Goal: Information Seeking & Learning: Learn about a topic

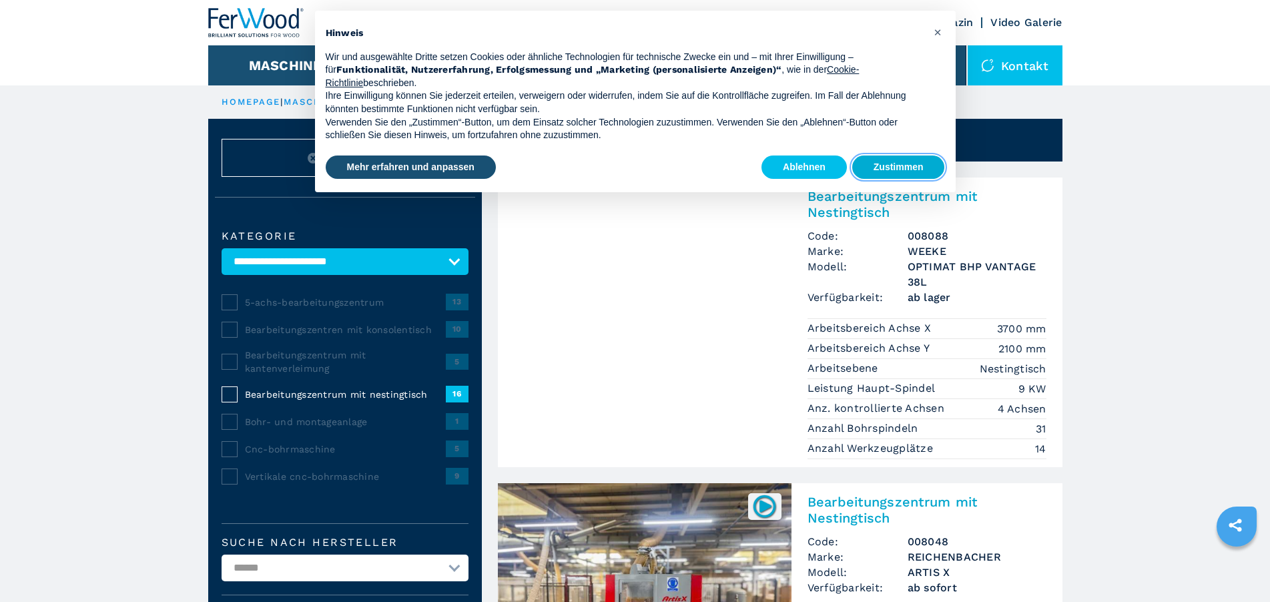
click at [882, 168] on button "Zustimmen" at bounding box center [898, 168] width 93 height 24
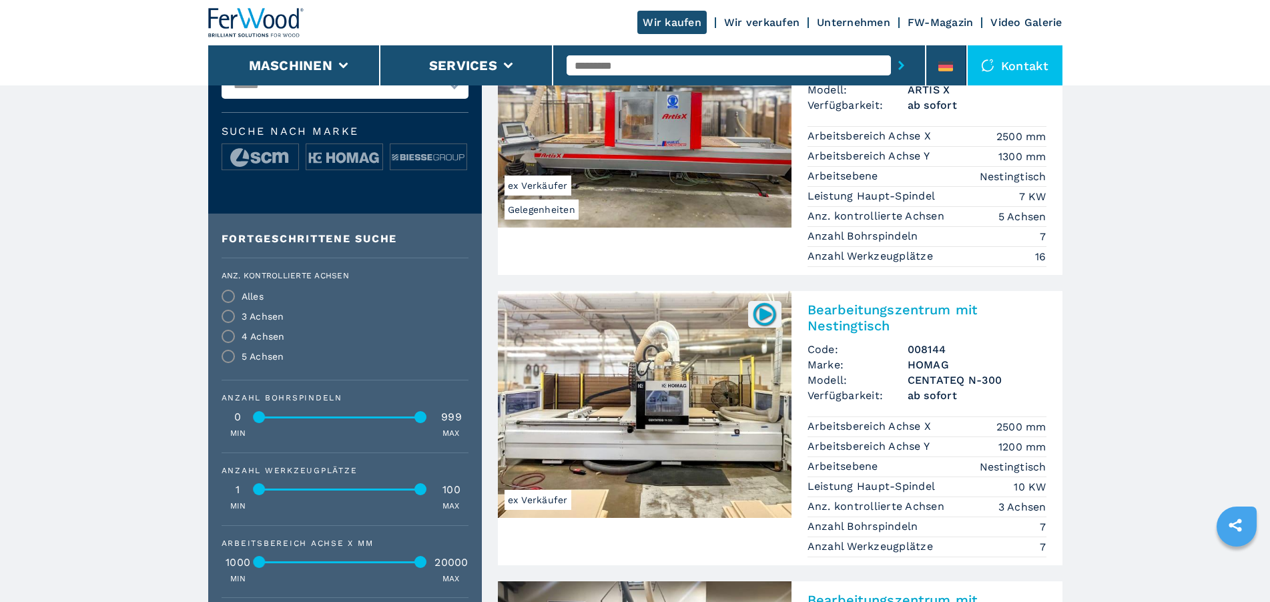
scroll to position [505, 0]
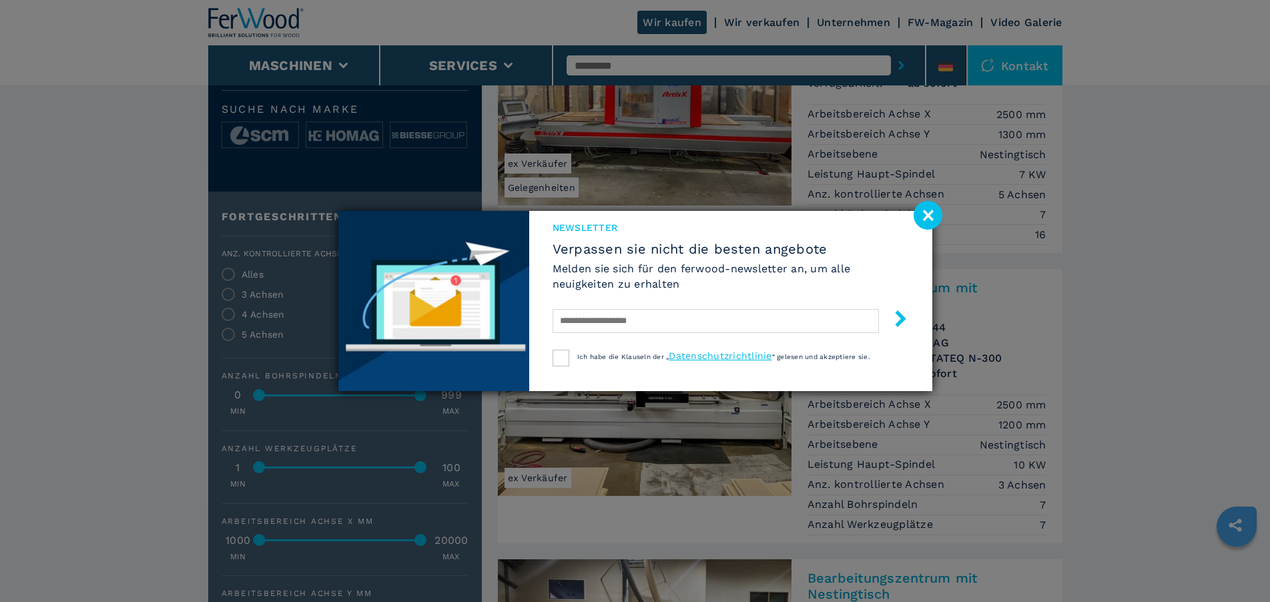
click at [930, 216] on image at bounding box center [928, 215] width 29 height 29
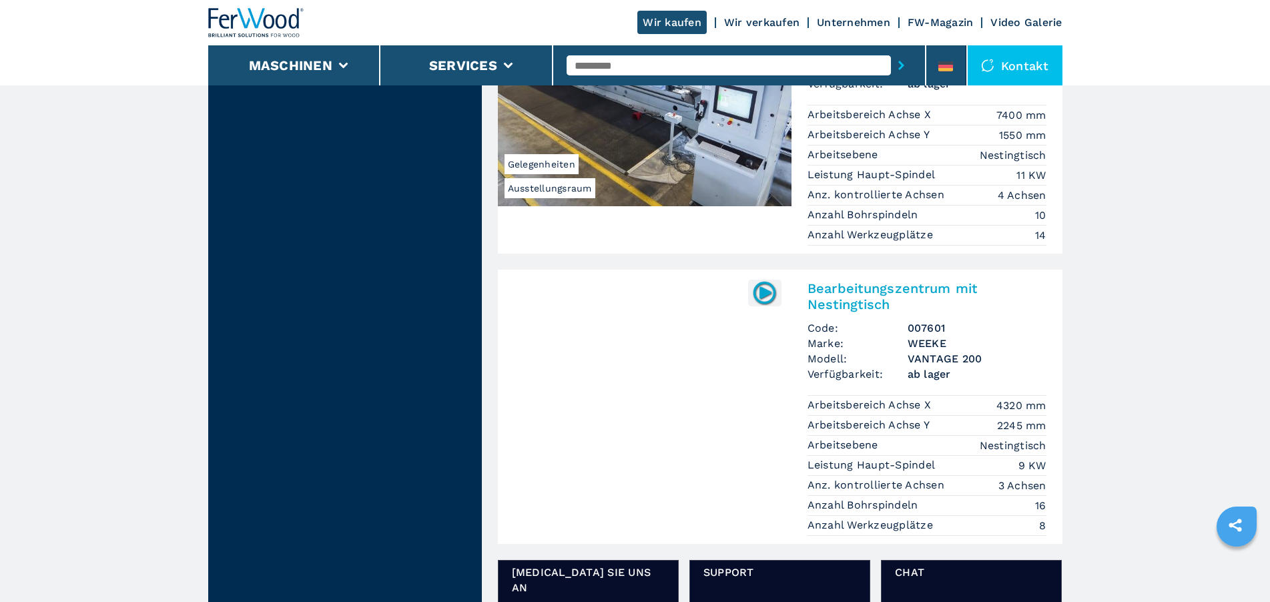
scroll to position [2091, 0]
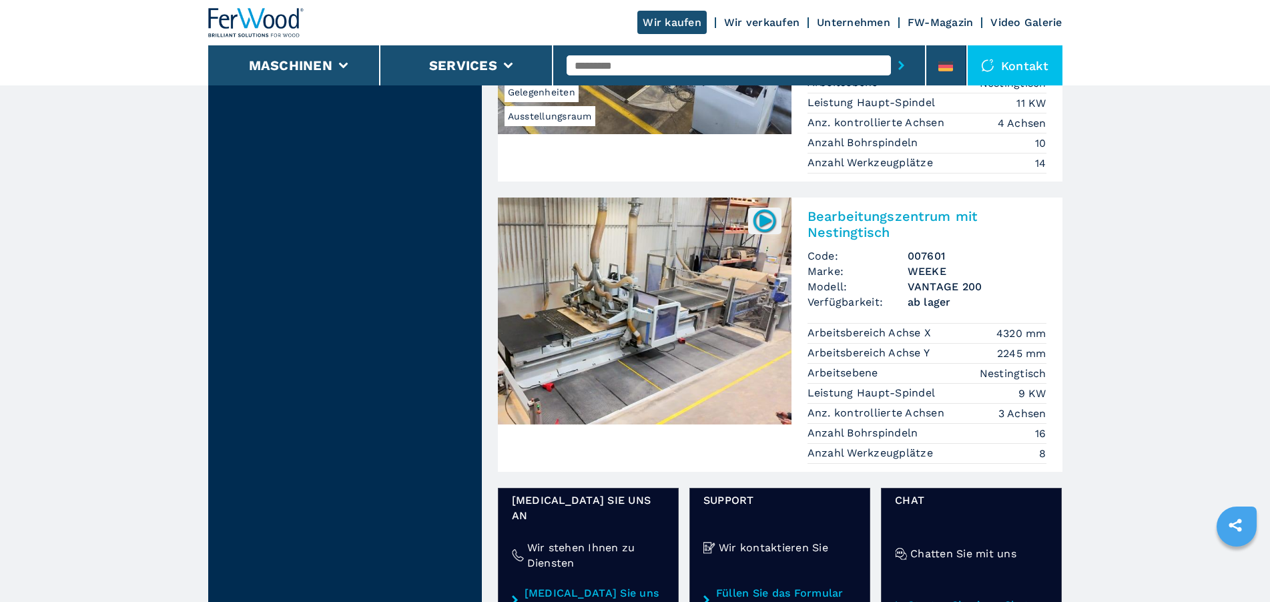
click at [744, 372] on img at bounding box center [645, 311] width 294 height 227
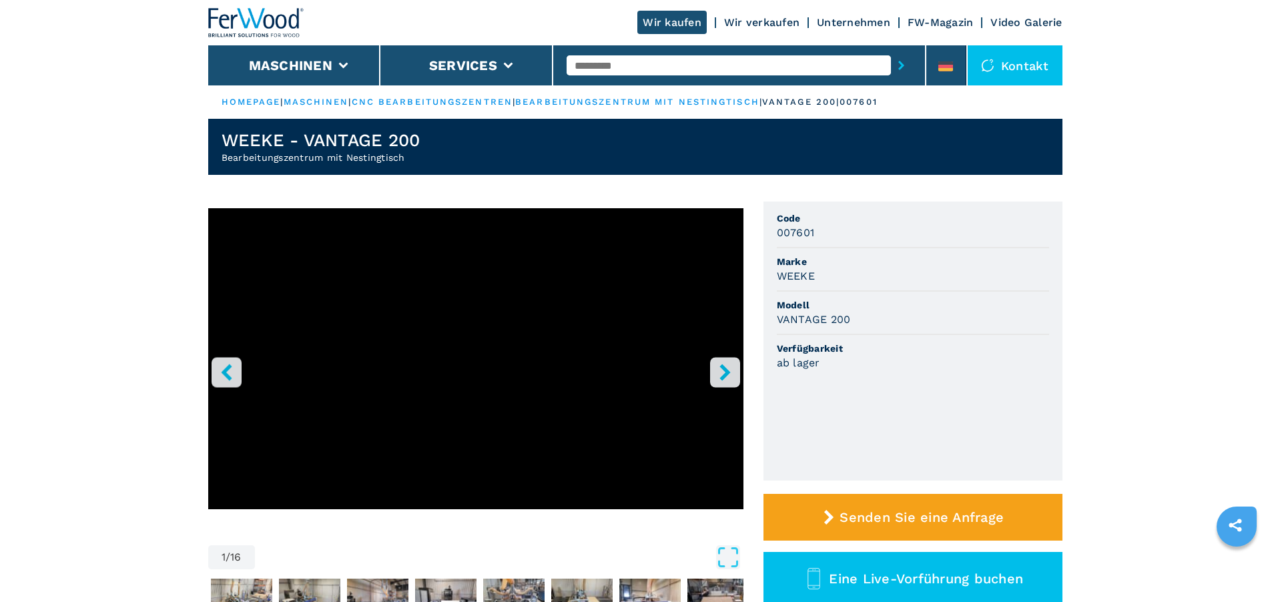
click at [721, 378] on icon "right-button" at bounding box center [725, 372] width 11 height 17
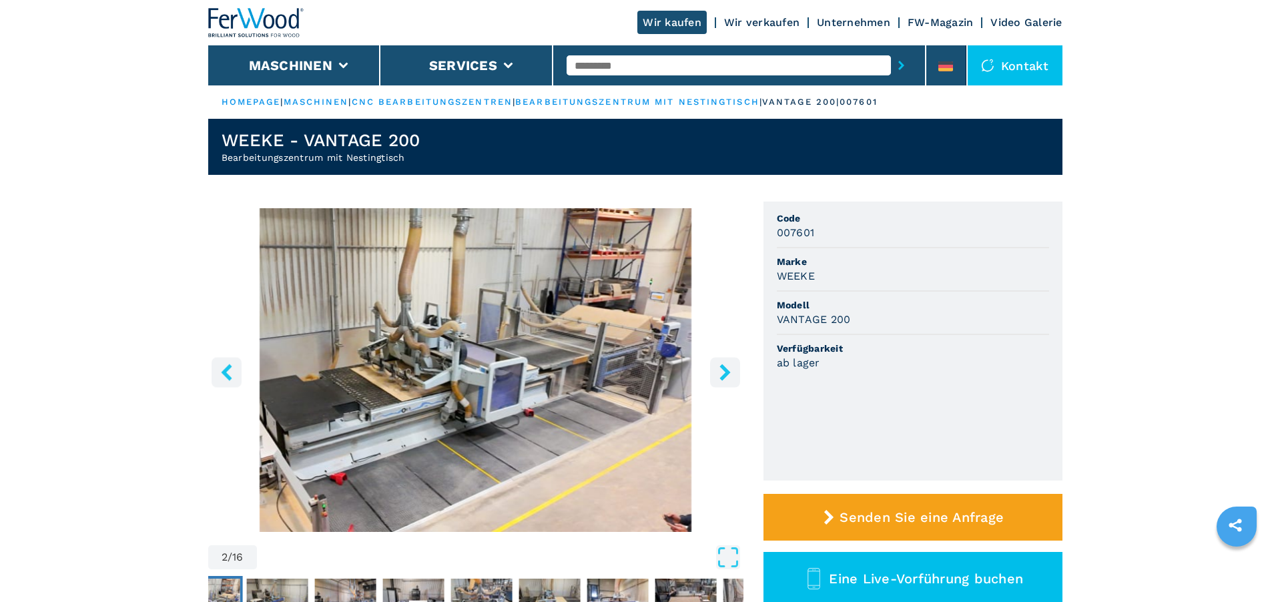
click at [721, 378] on icon "right-button" at bounding box center [725, 372] width 11 height 17
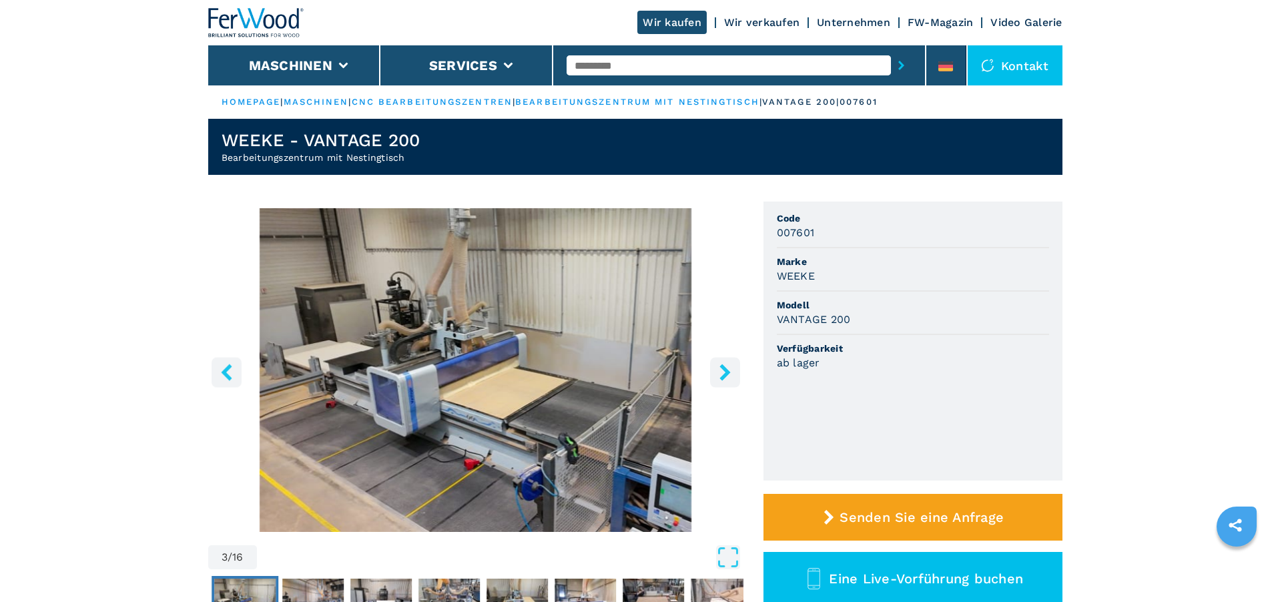
click at [721, 378] on icon "right-button" at bounding box center [725, 372] width 11 height 17
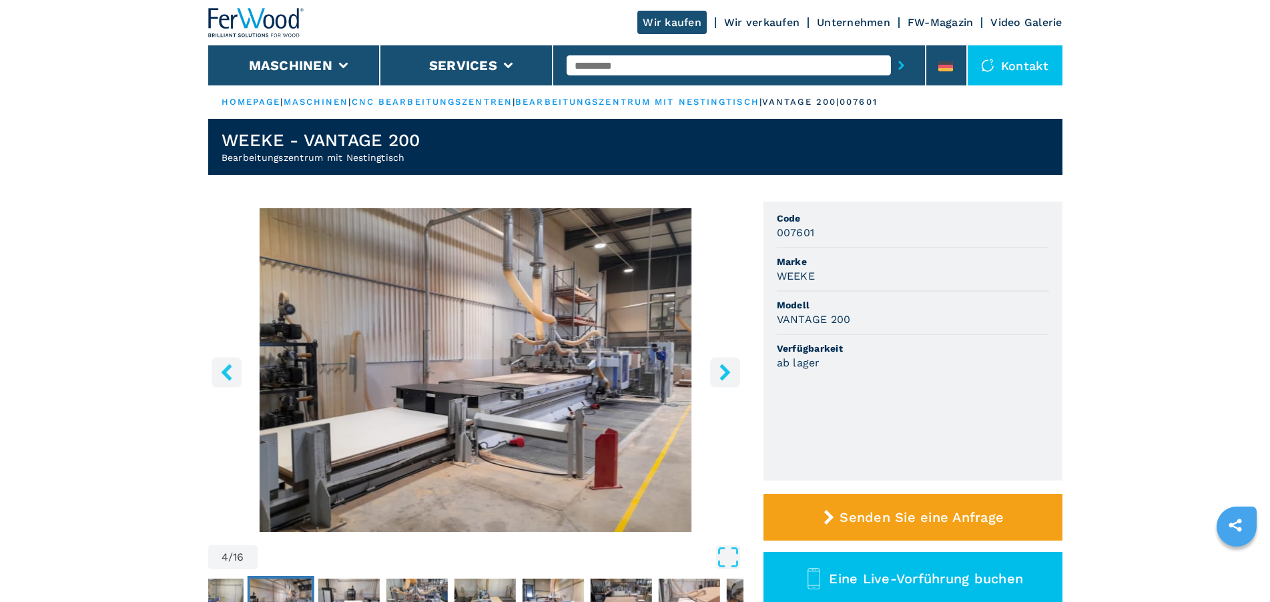
click at [720, 378] on icon "right-button" at bounding box center [725, 372] width 17 height 17
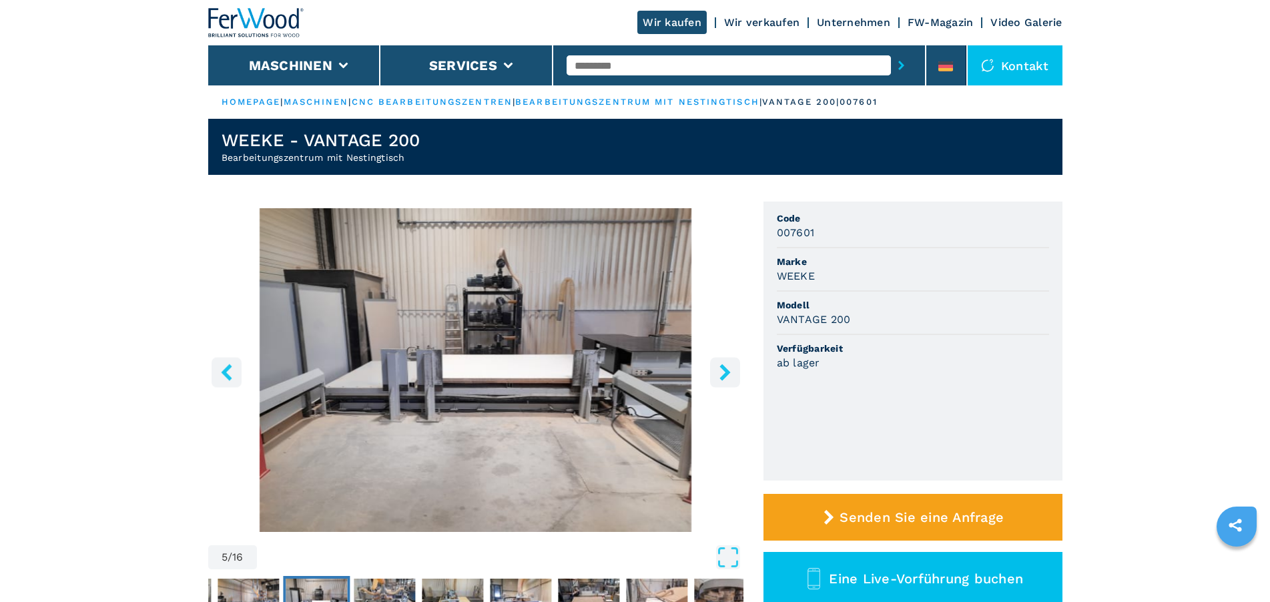
click at [720, 378] on icon "right-button" at bounding box center [725, 372] width 17 height 17
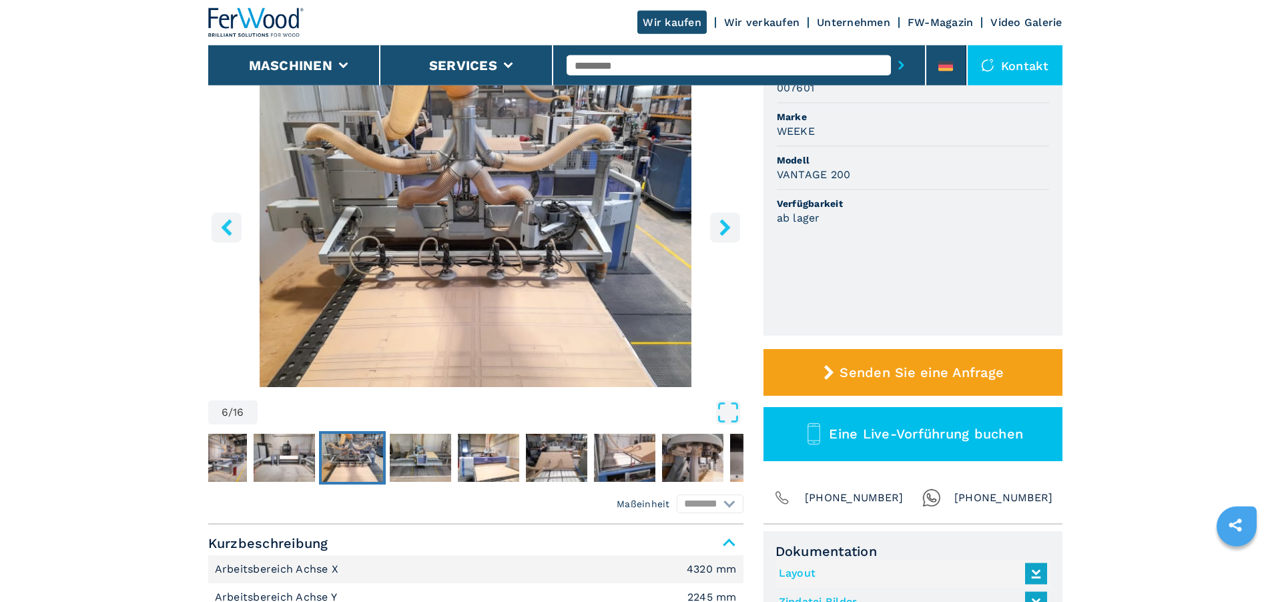
scroll to position [144, 0]
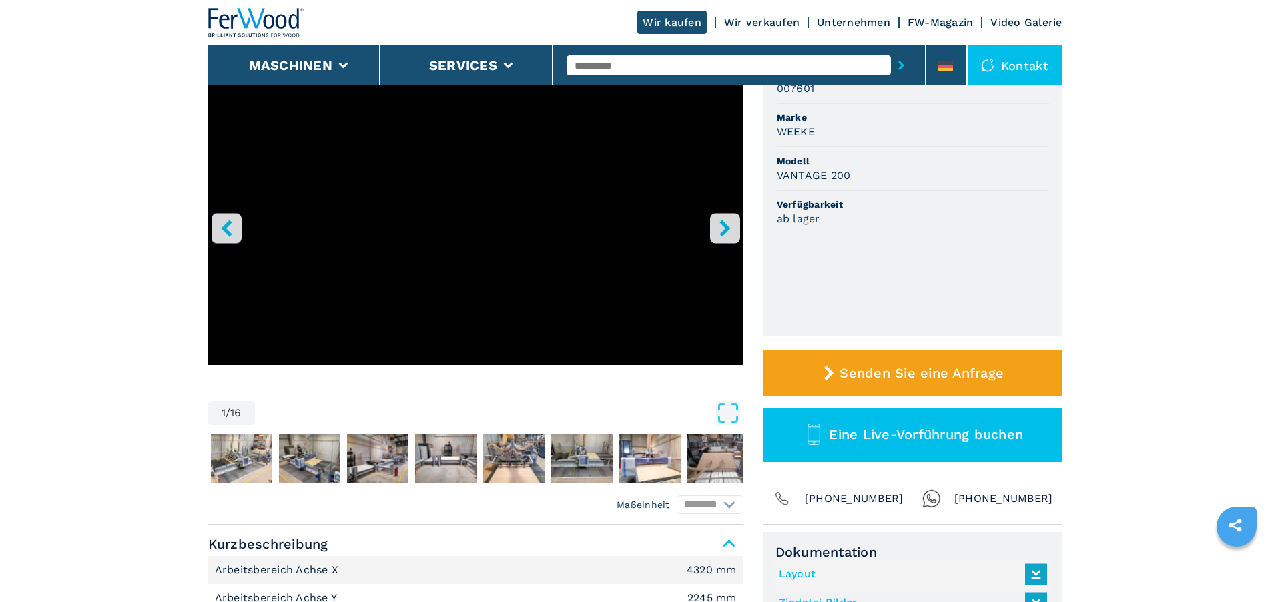
select select "**********"
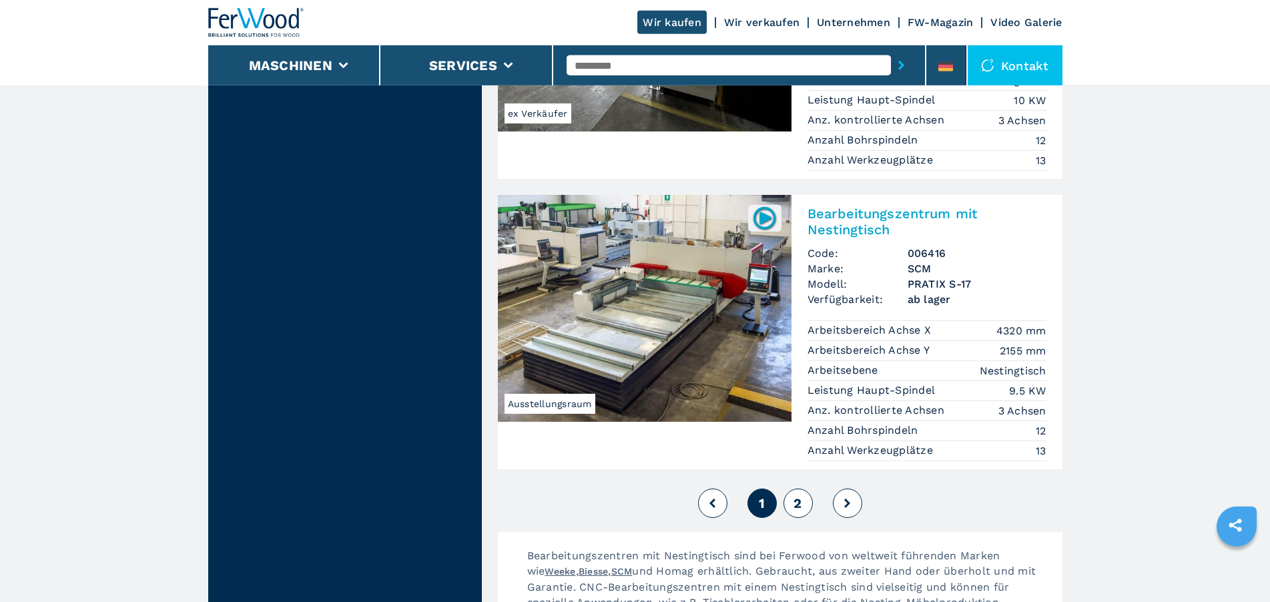
scroll to position [3388, 0]
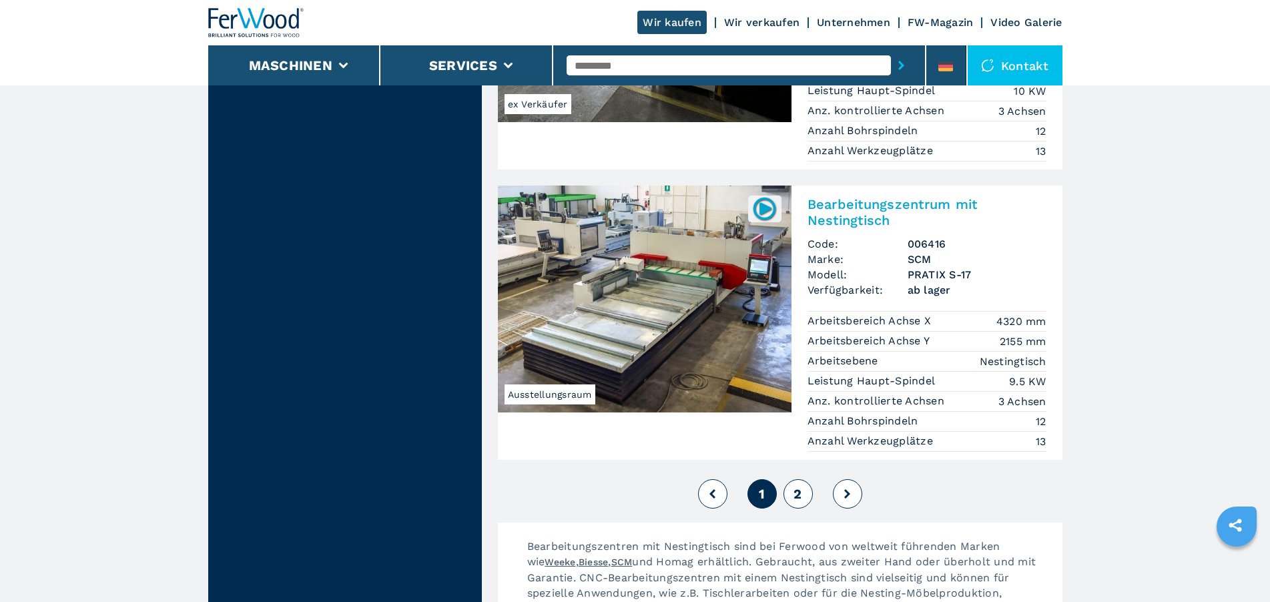
click at [850, 489] on icon at bounding box center [847, 493] width 6 height 9
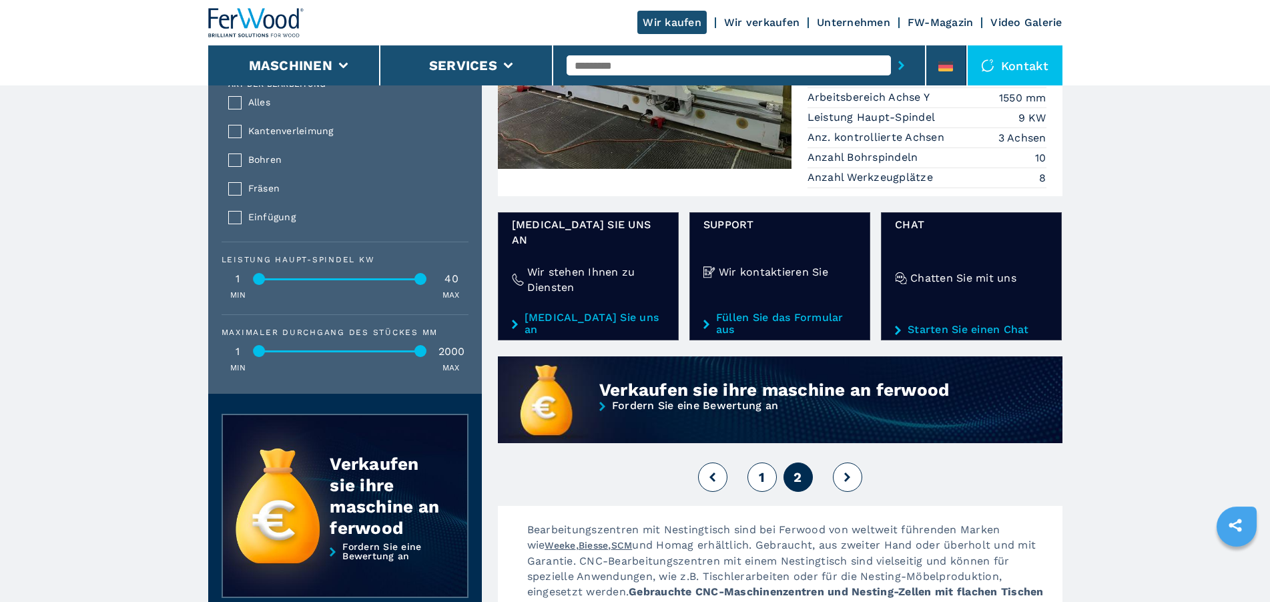
scroll to position [1226, 0]
